Goal: Task Accomplishment & Management: Manage account settings

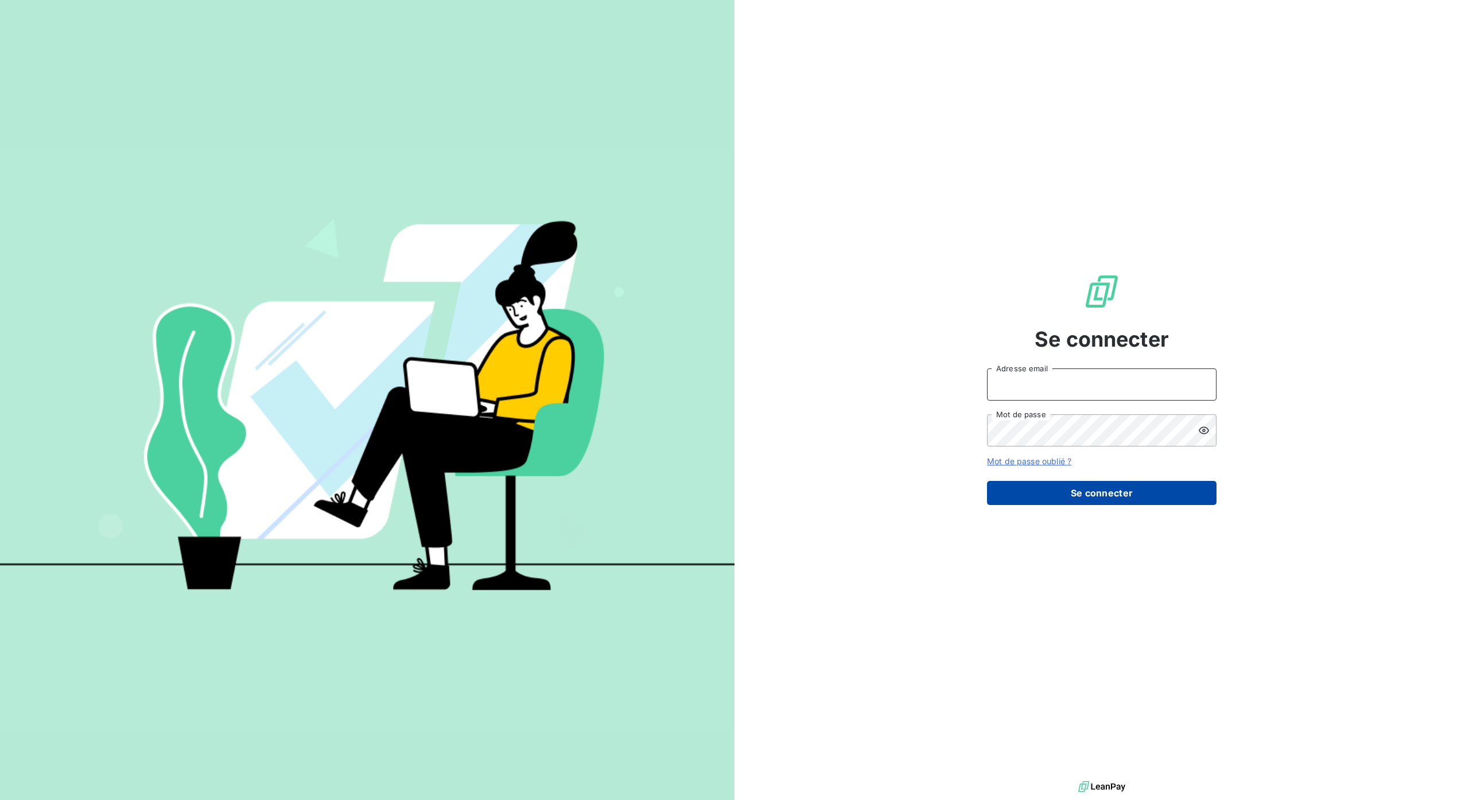
type input "[PERSON_NAME][EMAIL_ADDRESS][DOMAIN_NAME]"
click at [1099, 494] on button "Se connecter" at bounding box center [1102, 493] width 230 height 24
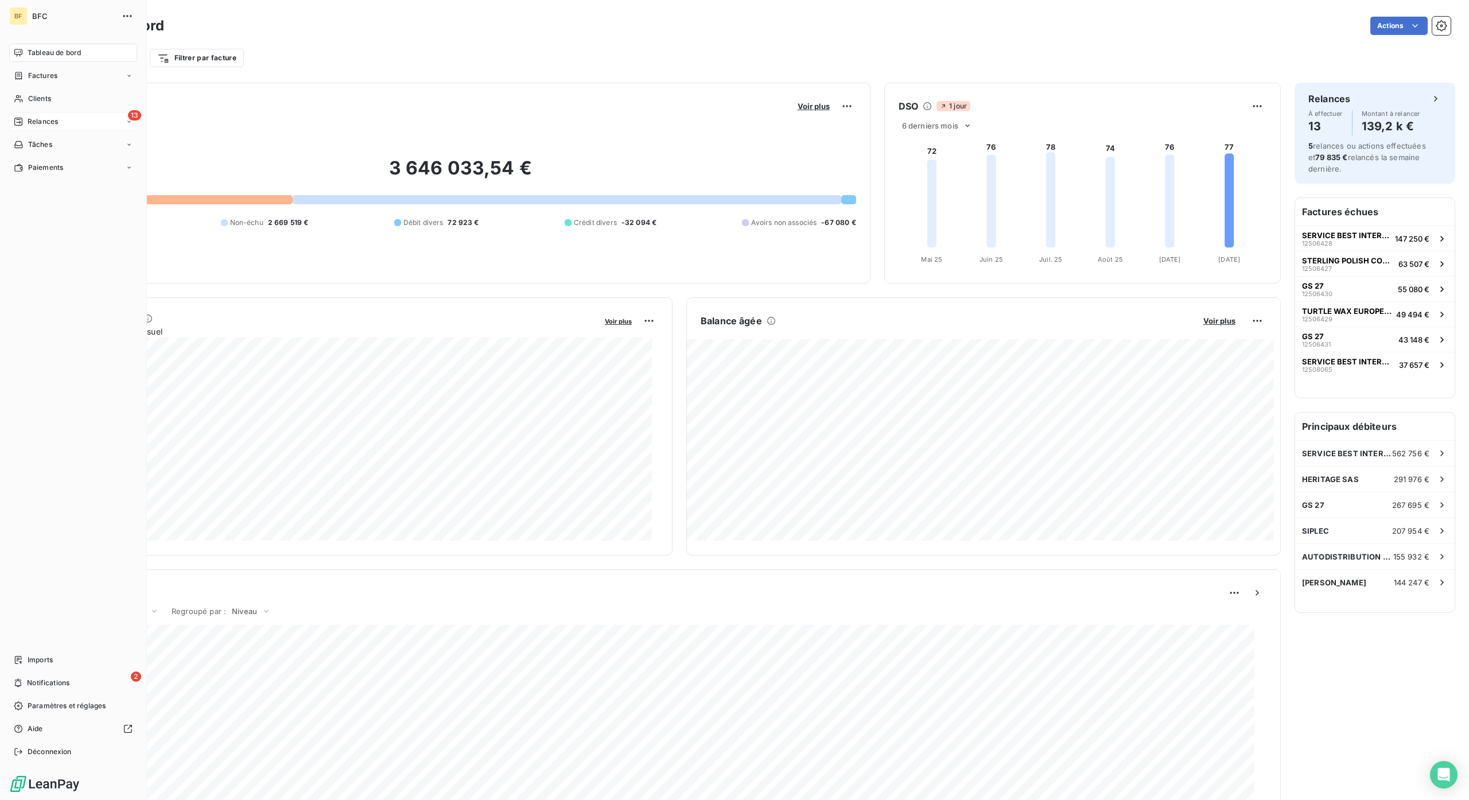
click at [53, 124] on span "Relances" at bounding box center [43, 121] width 30 height 10
